Goal: Task Accomplishment & Management: Manage account settings

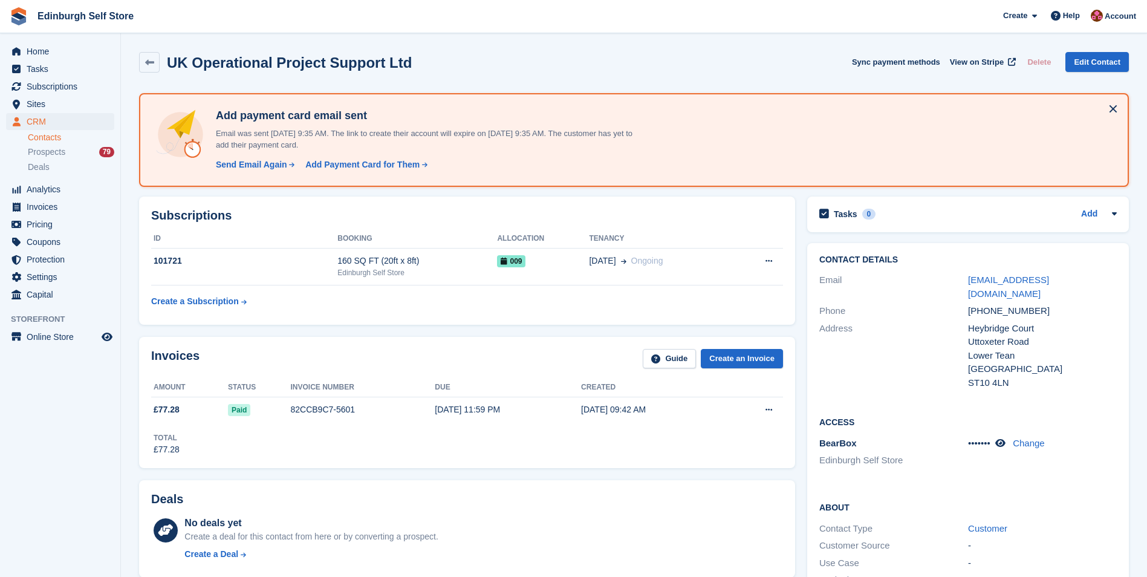
click at [642, 65] on div "UK Operational Project Support Ltd Sync payment methods View on Stripe Delete E…" at bounding box center [634, 62] width 990 height 21
click at [49, 53] on span "Home" at bounding box center [63, 51] width 73 height 17
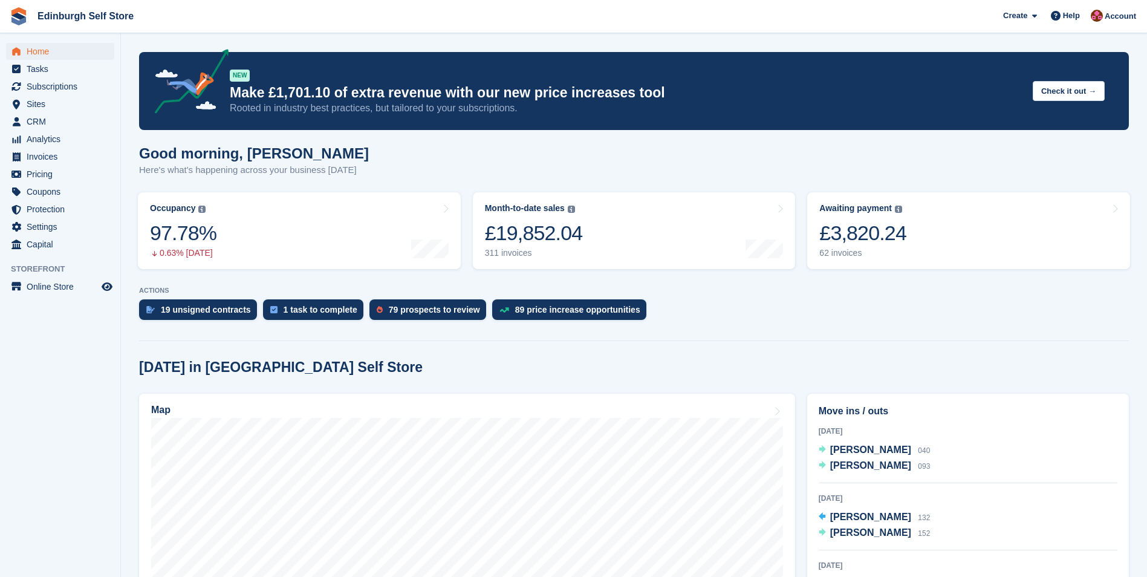
scroll to position [242, 0]
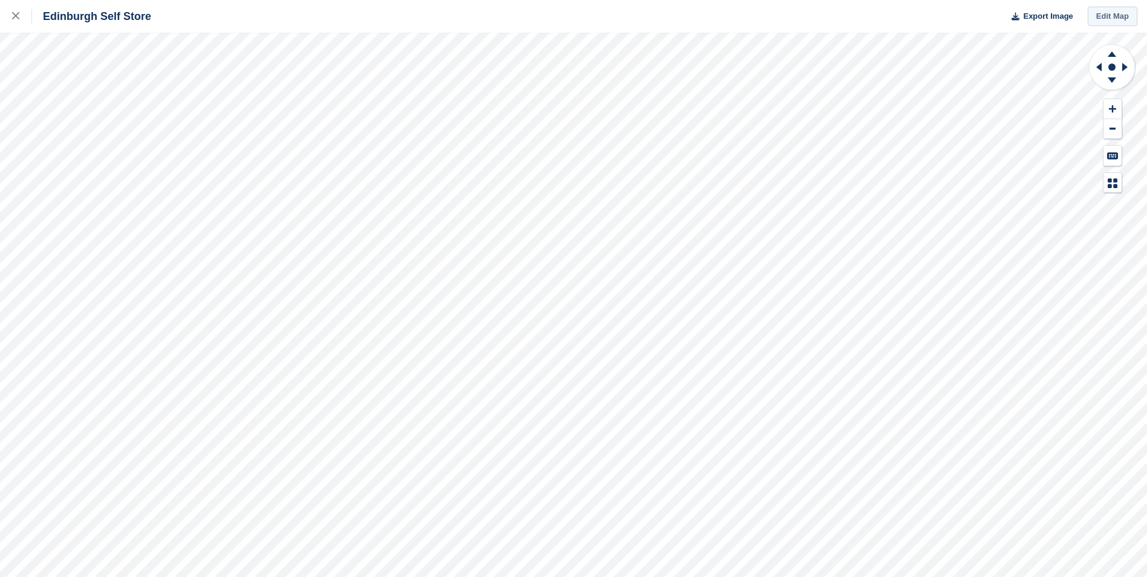
click at [1104, 17] on link "Edit Map" at bounding box center [1112, 17] width 50 height 20
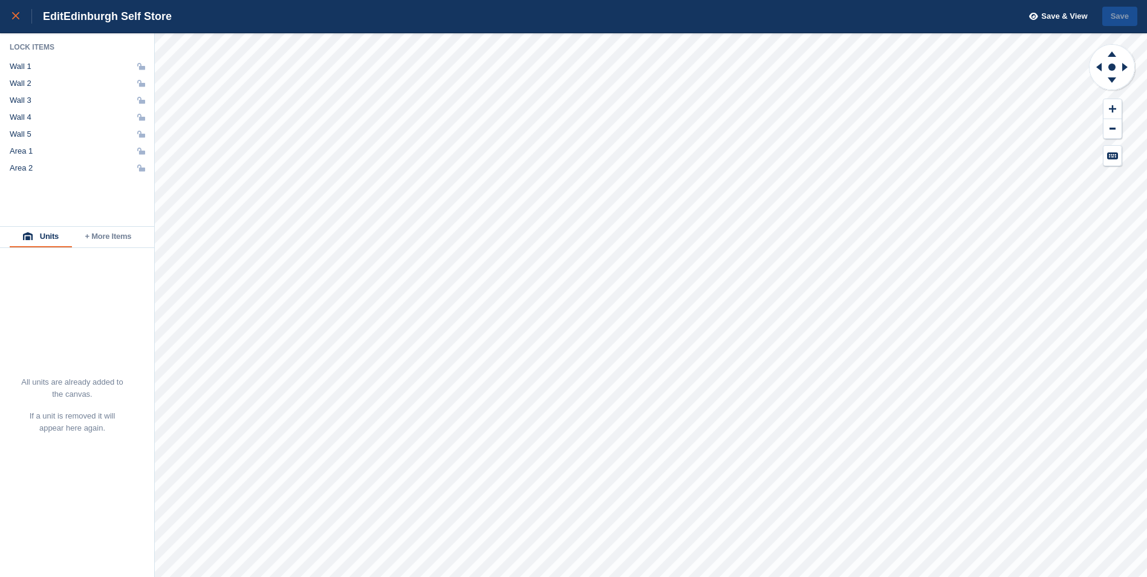
click at [19, 17] on icon at bounding box center [15, 15] width 7 height 7
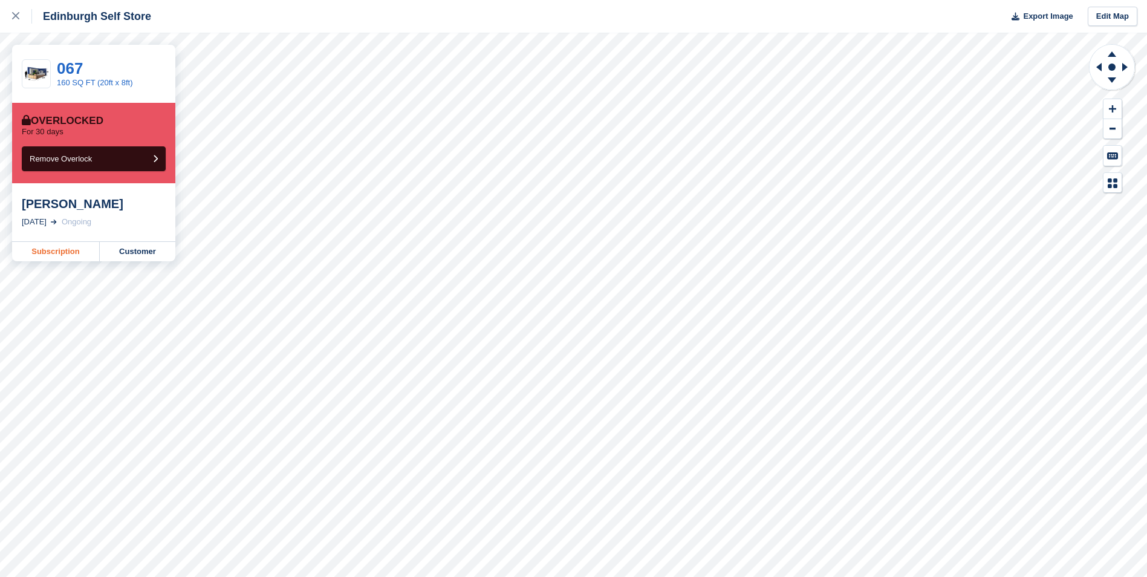
click at [52, 250] on link "Subscription" at bounding box center [56, 251] width 88 height 19
click at [13, 16] on icon at bounding box center [15, 15] width 7 height 7
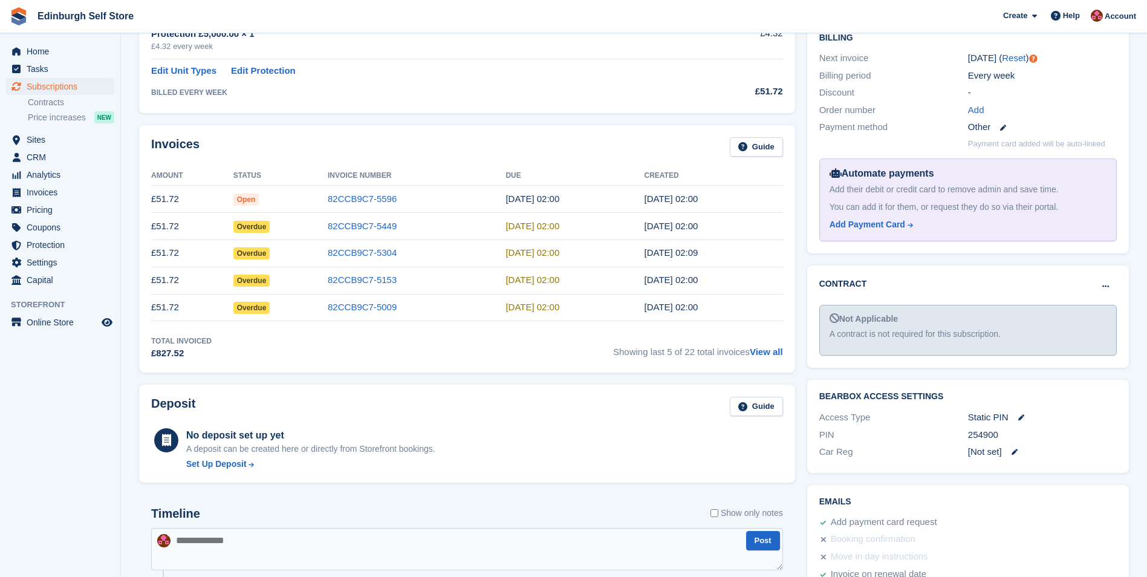
scroll to position [302, 0]
click at [768, 351] on link "View all" at bounding box center [766, 350] width 33 height 10
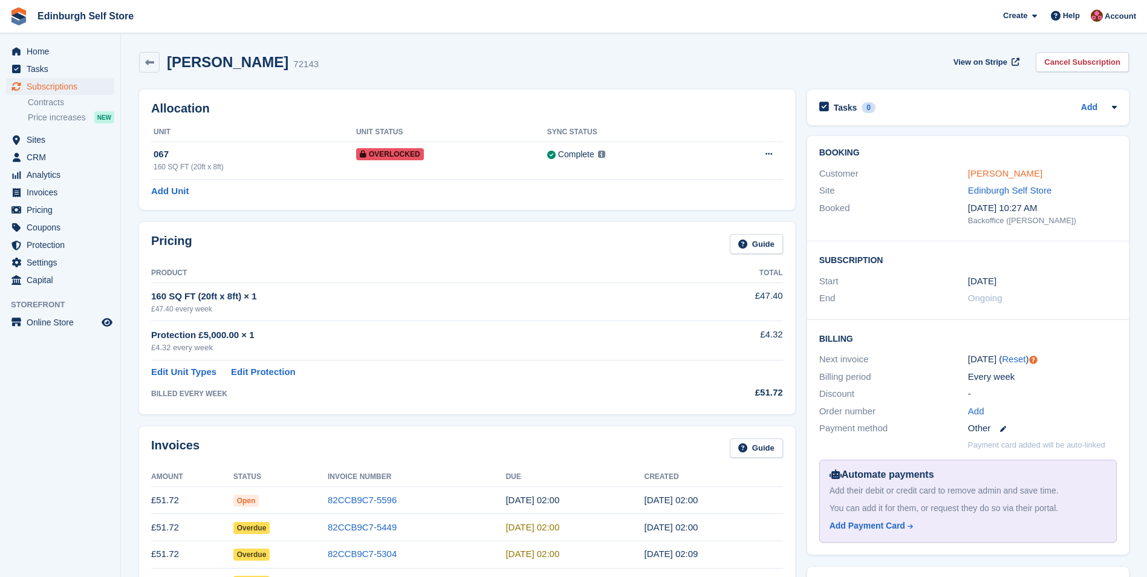
click at [999, 172] on link "Cyril Ojemudia" at bounding box center [1005, 173] width 74 height 10
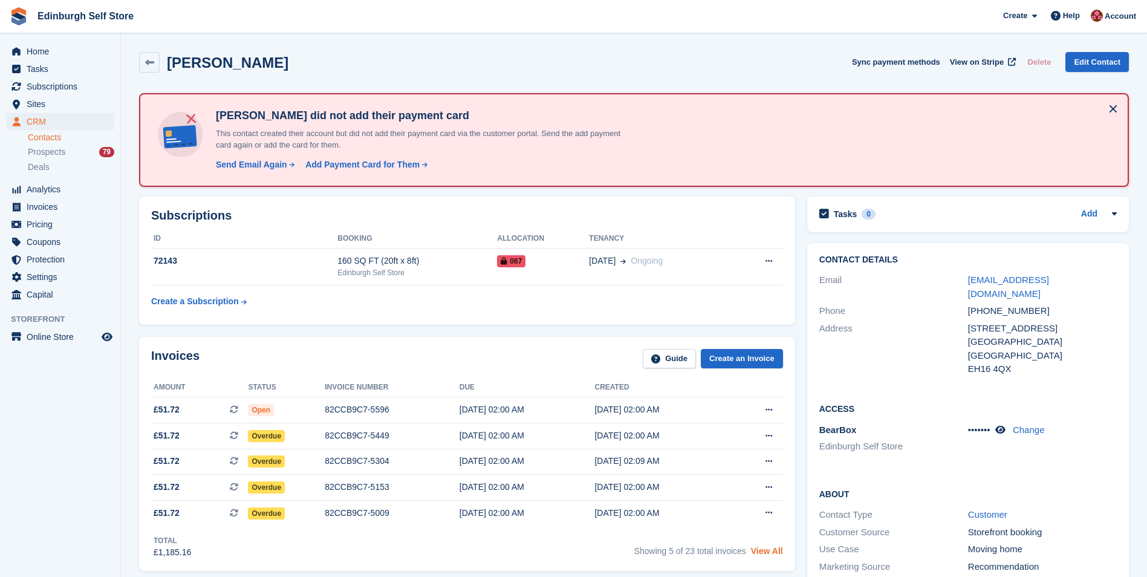
click at [761, 549] on link "View All" at bounding box center [767, 551] width 32 height 10
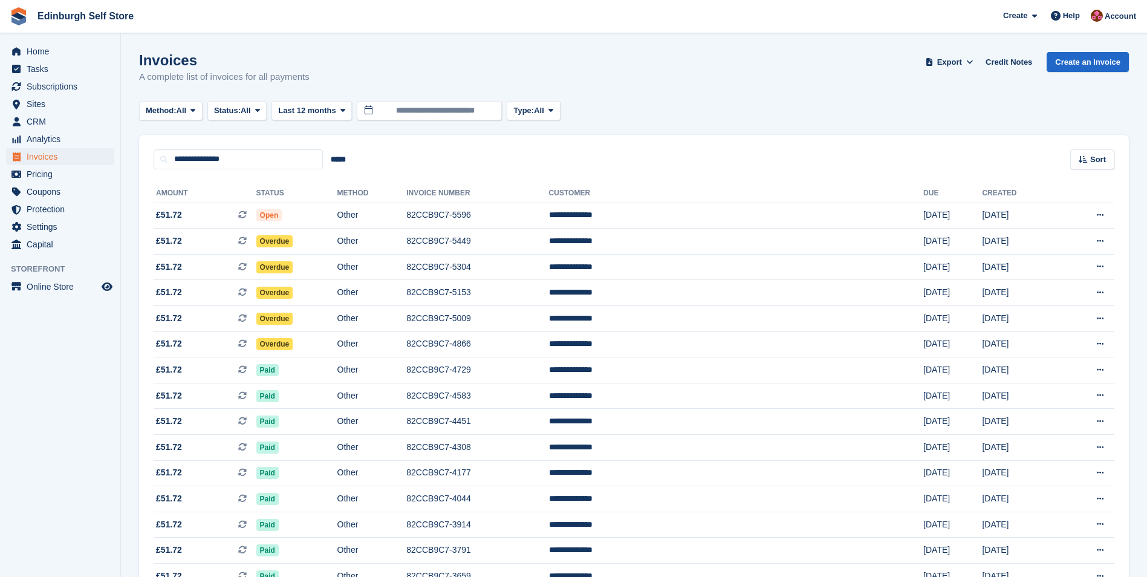
click at [759, 73] on div "Invoices A complete list of invoices for all payments Export Export Invoices Ex…" at bounding box center [634, 75] width 990 height 47
